Goal: Transaction & Acquisition: Download file/media

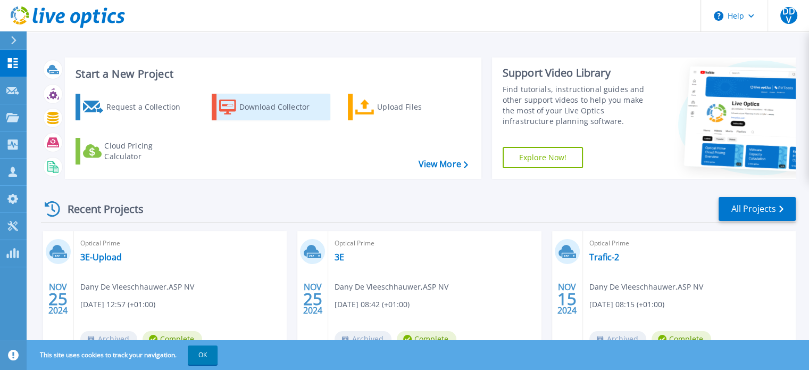
click at [286, 108] on div "Download Collector" at bounding box center [281, 106] width 85 height 21
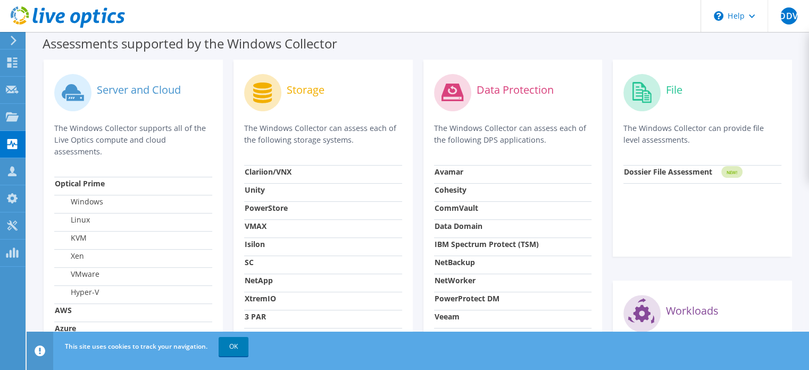
scroll to position [372, 0]
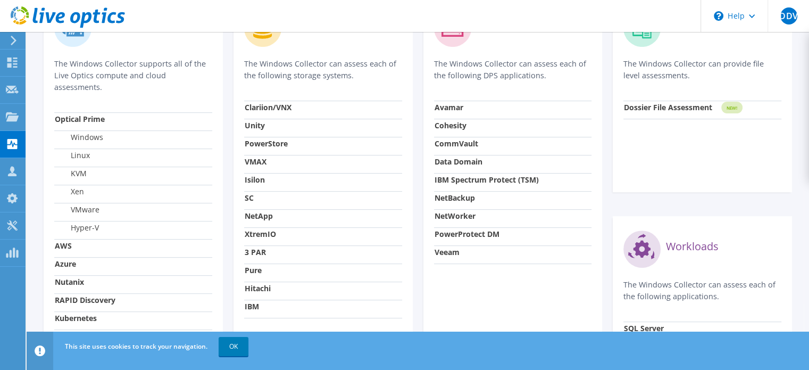
click at [250, 200] on strong "SC" at bounding box center [249, 198] width 9 height 10
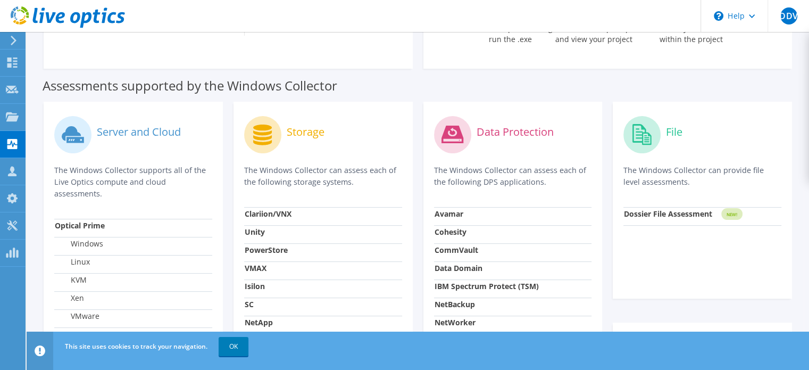
scroll to position [213, 0]
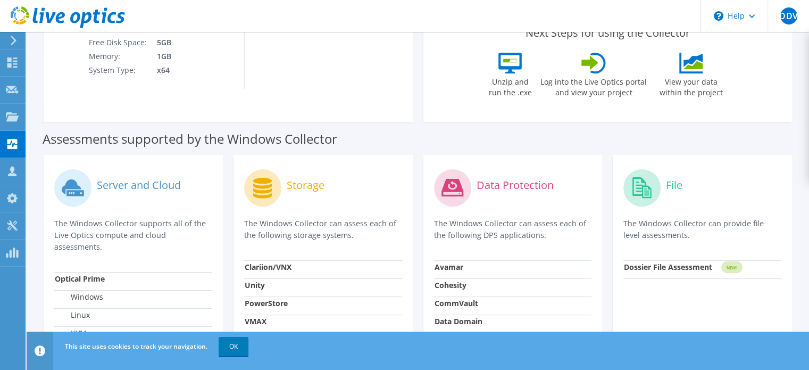
click at [298, 184] on label "Storage" at bounding box center [306, 185] width 38 height 11
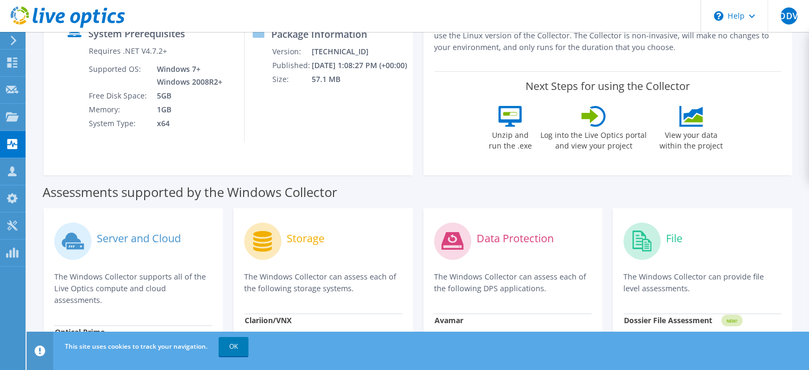
scroll to position [53, 0]
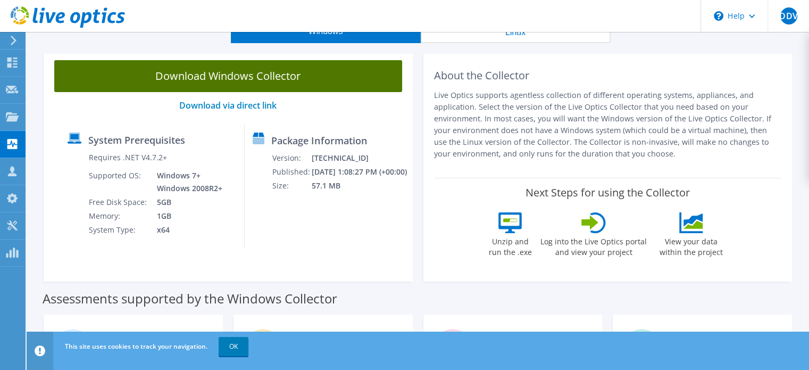
click at [243, 73] on link "Download Windows Collector" at bounding box center [228, 76] width 348 height 32
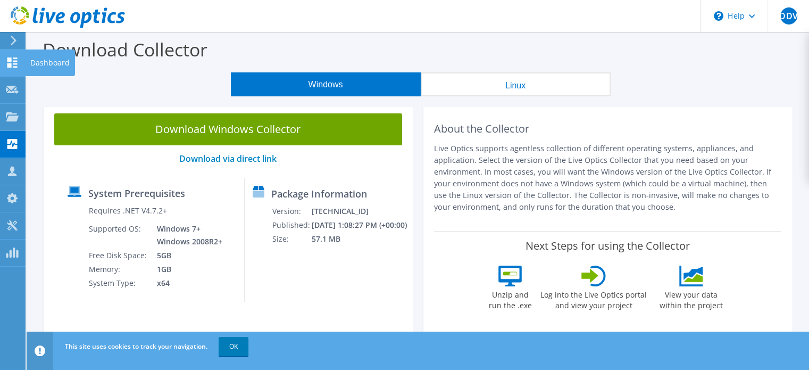
click at [11, 57] on icon at bounding box center [12, 62] width 13 height 10
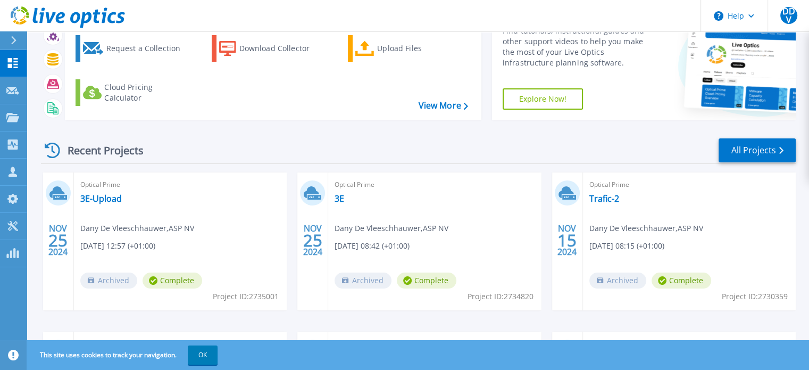
scroll to position [53, 0]
